Goal: Check status

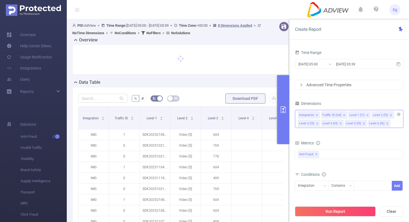
click at [318, 115] on icon "icon: close" at bounding box center [317, 115] width 3 height 3
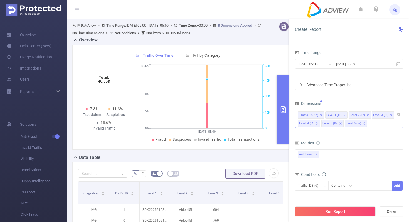
click at [322, 115] on icon "icon: close" at bounding box center [321, 115] width 3 height 3
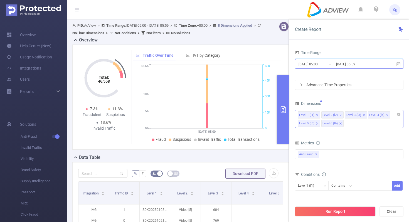
click at [399, 64] on icon at bounding box center [398, 64] width 5 height 5
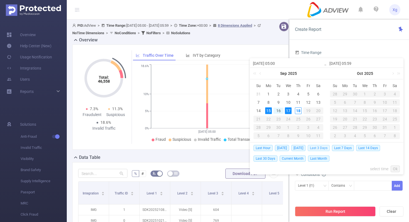
click at [320, 150] on span "Last 3 Days" at bounding box center [319, 148] width 22 height 6
type input "[DATE] 00:00"
type input "[DATE] 23:59"
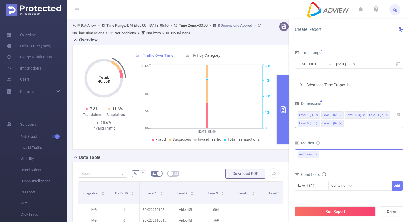
click at [327, 157] on div "Anti-Fraud ✕" at bounding box center [349, 155] width 109 height 10
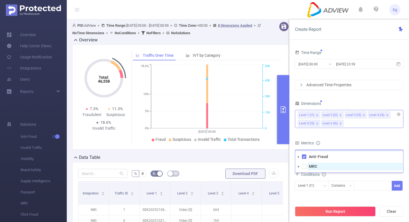
click at [317, 168] on strong "MRC" at bounding box center [313, 166] width 8 height 4
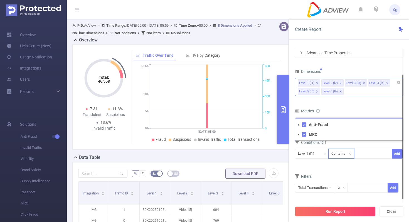
click at [352, 154] on icon "icon: down" at bounding box center [350, 153] width 3 height 3
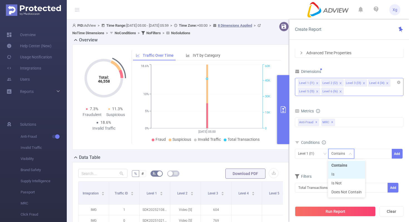
click at [336, 171] on li "Is" at bounding box center [346, 174] width 37 height 9
click at [372, 148] on div "Level 1 (l1) Is Add" at bounding box center [349, 156] width 109 height 16
click at [367, 157] on div at bounding box center [373, 153] width 32 height 9
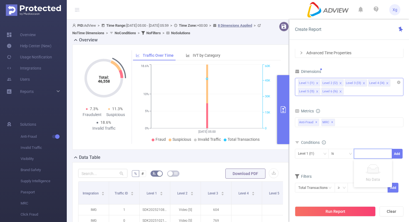
paste input "SDK20250730070709zh8jg140s0mcxle"
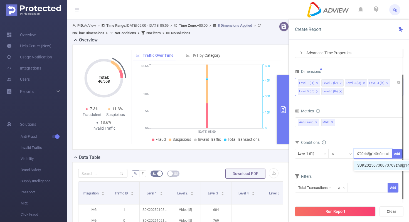
type input "SDK20250730070709zh8jg140s0mcxle"
click at [402, 151] on div at bounding box center [402, 137] width 1 height 125
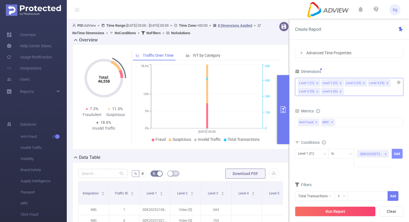
scroll to position [0, 0]
click at [396, 154] on button "Add" at bounding box center [397, 154] width 11 height 10
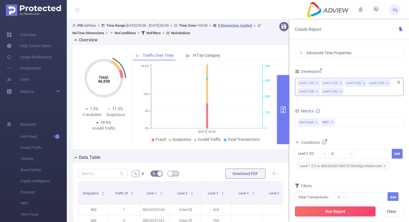
click at [322, 214] on button "Run Report" at bounding box center [335, 212] width 81 height 10
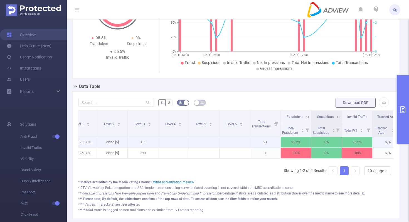
scroll to position [0, 76]
